Goal: Task Accomplishment & Management: Use online tool/utility

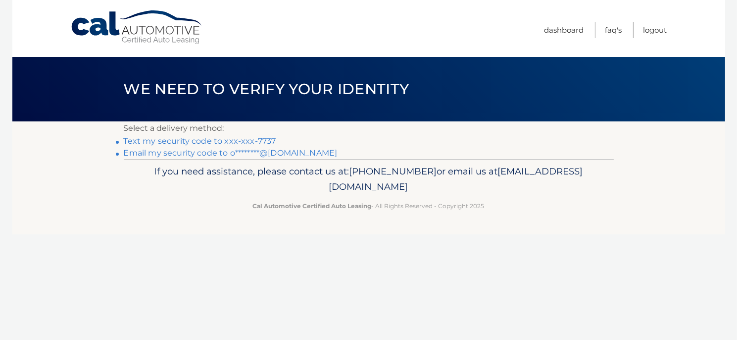
click at [230, 139] on link "Text my security code to xxx-xxx-7737" at bounding box center [200, 140] width 152 height 9
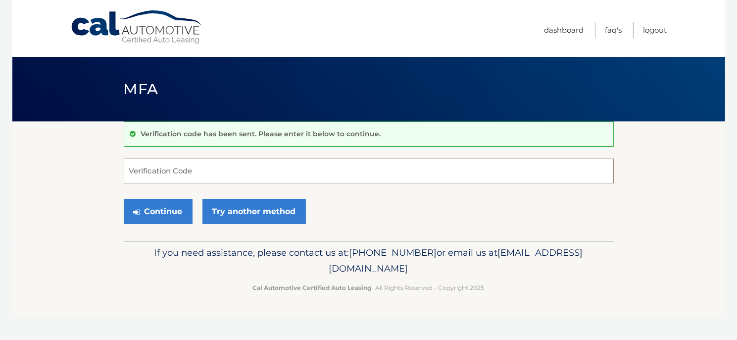
click at [229, 174] on input "Verification Code" at bounding box center [369, 170] width 490 height 25
type input "889677"
click at [162, 211] on button "Continue" at bounding box center [158, 211] width 69 height 25
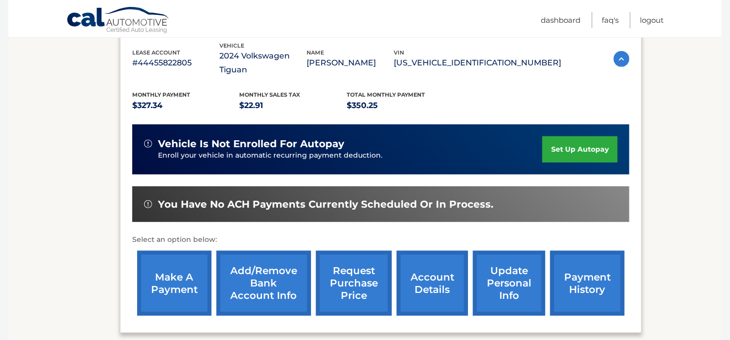
scroll to position [198, 0]
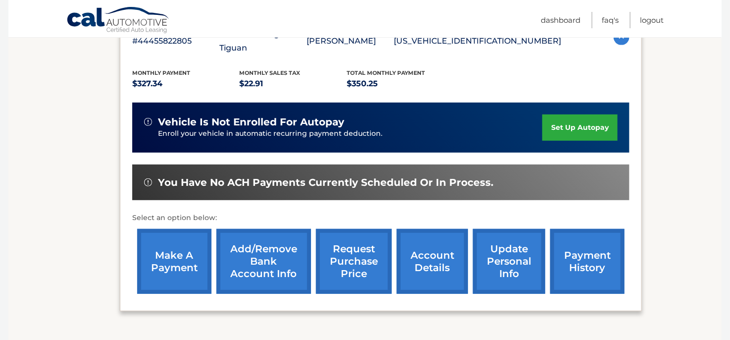
click at [161, 238] on link "make a payment" at bounding box center [174, 261] width 74 height 65
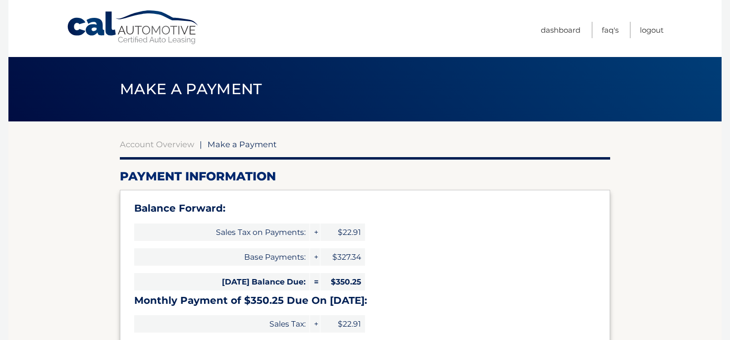
select select "ZmU3OTlkNGYtMjg3Ny00ZTAyLThkMDctZjdlOWNhMGNkZDFh"
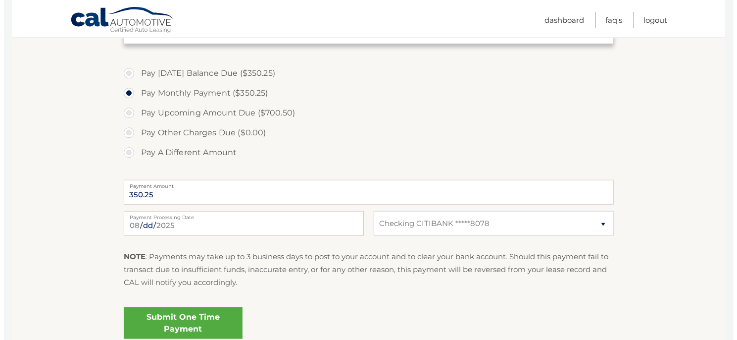
scroll to position [396, 0]
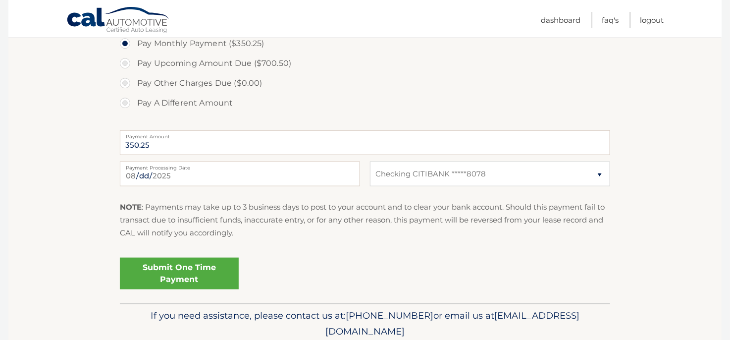
click at [188, 269] on link "Submit One Time Payment" at bounding box center [179, 273] width 119 height 32
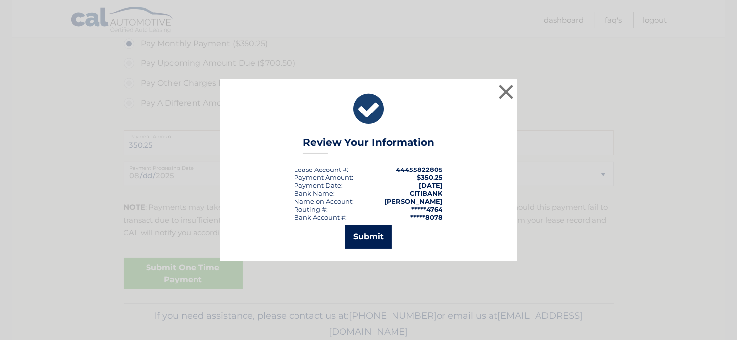
click at [363, 235] on button "Submit" at bounding box center [369, 237] width 46 height 24
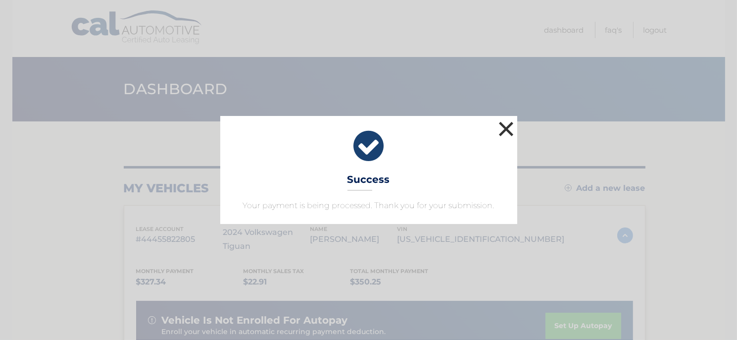
click at [506, 124] on button "×" at bounding box center [507, 129] width 20 height 20
